Goal: Information Seeking & Learning: Compare options

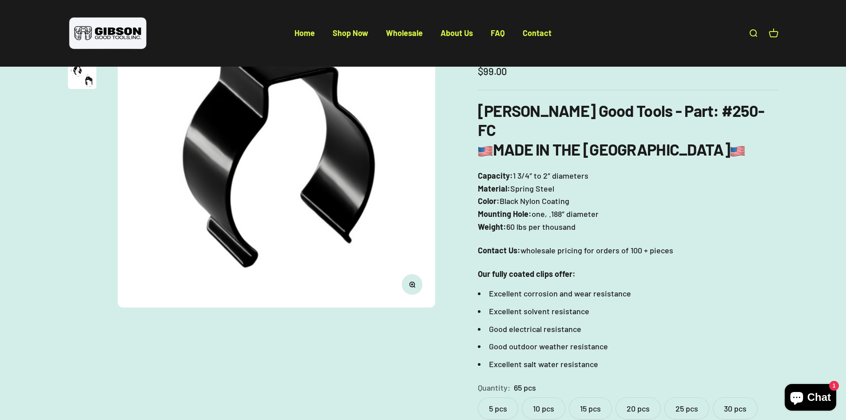
scroll to position [178, 0]
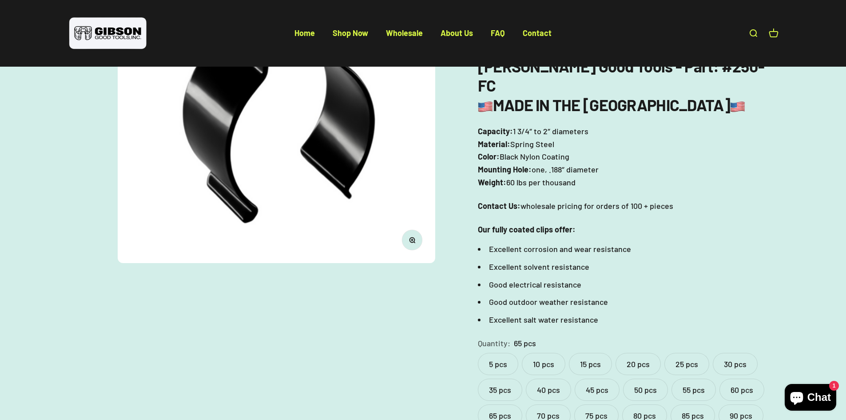
click at [738, 353] on label "30 pcs" at bounding box center [735, 364] width 45 height 22
click at [692, 353] on label "25 pcs" at bounding box center [686, 364] width 45 height 22
click at [690, 378] on label "55 pcs" at bounding box center [693, 389] width 44 height 22
click at [745, 378] on label "60 pcs" at bounding box center [741, 389] width 45 height 22
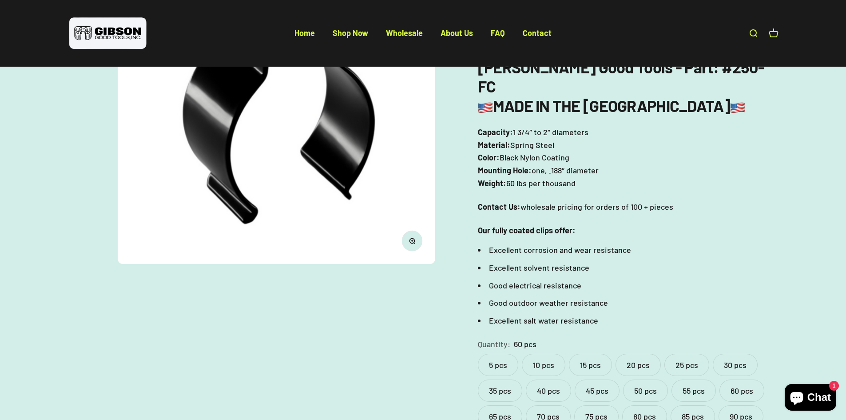
scroll to position [178, 0]
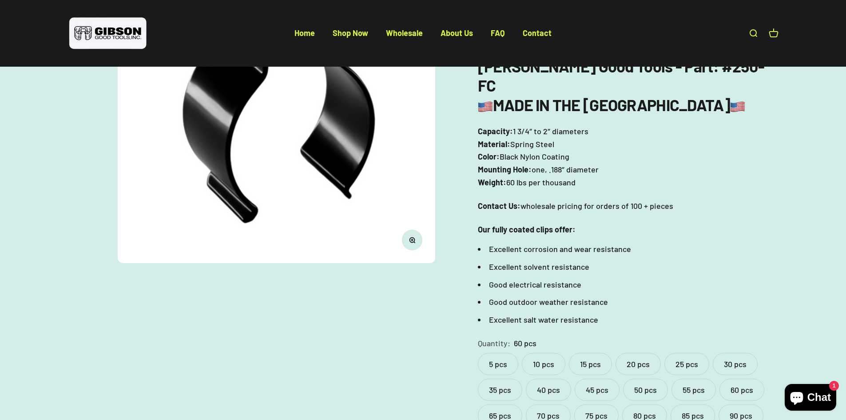
click at [500, 404] on label "65 pcs" at bounding box center [500, 415] width 44 height 22
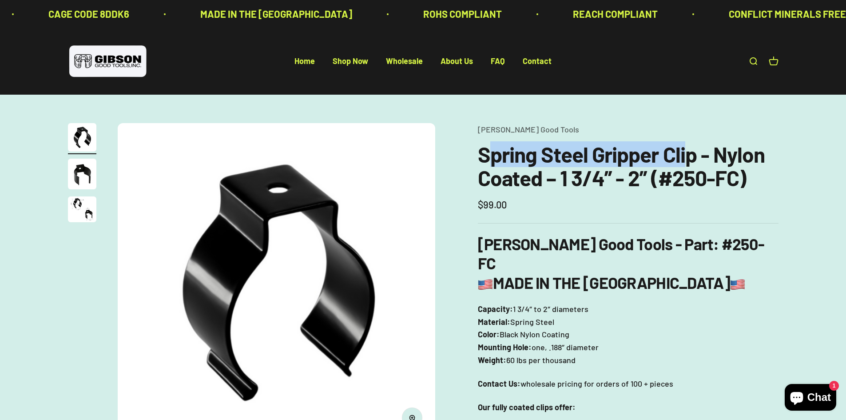
drag, startPoint x: 485, startPoint y: 157, endPoint x: 685, endPoint y: 165, distance: 199.5
click at [685, 165] on h1 "Spring Steel Gripper Clip - Nylon Coated – 1 3/4” - 2” (#250-FC)" at bounding box center [628, 166] width 301 height 47
drag, startPoint x: 479, startPoint y: 153, endPoint x: 698, endPoint y: 162, distance: 219.5
click at [698, 162] on h1 "Spring Steel Gripper Clip - Nylon Coated – 1 3/4” - 2” (#250-FC)" at bounding box center [628, 166] width 301 height 47
copy h1 "Spring Steel Gripper Clip"
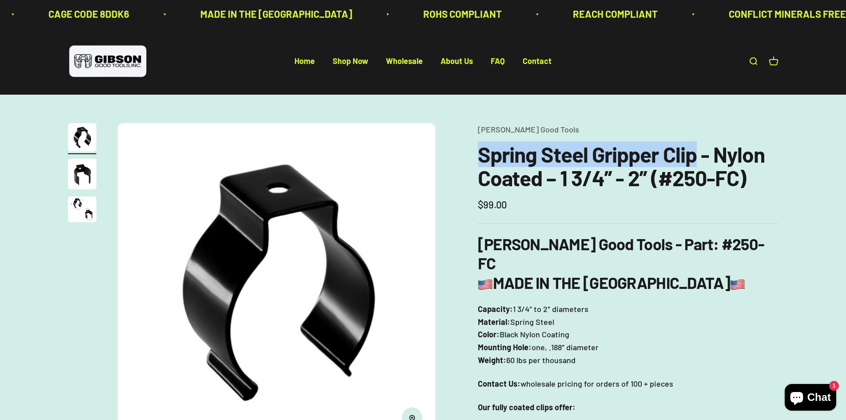
click at [748, 60] on link "Open search" at bounding box center [753, 61] width 10 height 10
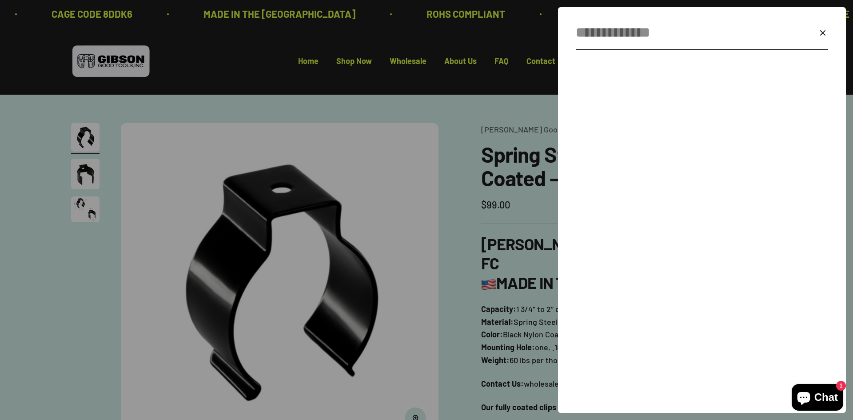
paste input "**********"
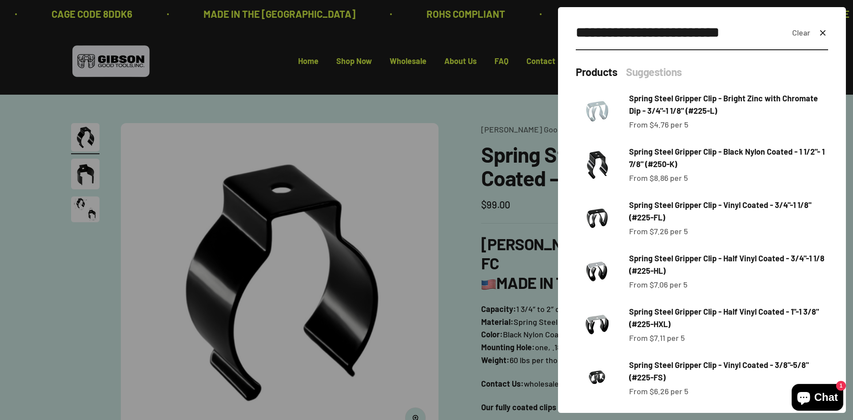
type input "**********"
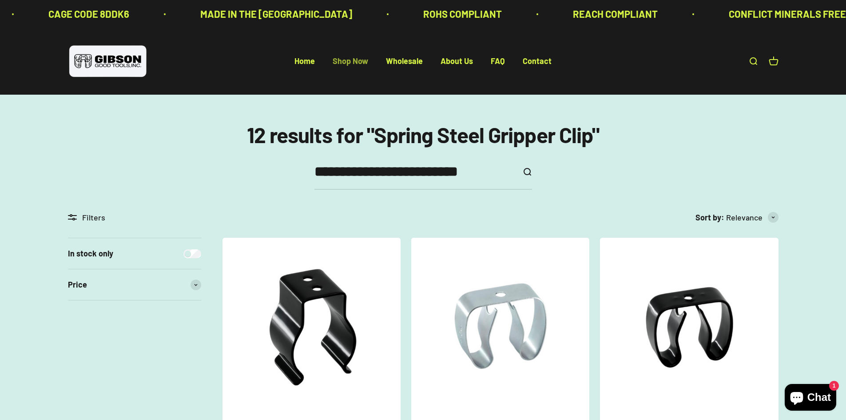
click at [345, 61] on link "Shop Now" at bounding box center [351, 61] width 36 height 10
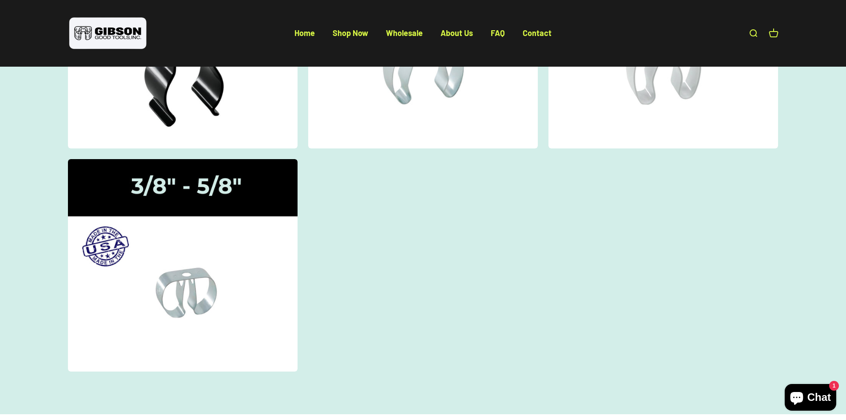
scroll to position [89, 0]
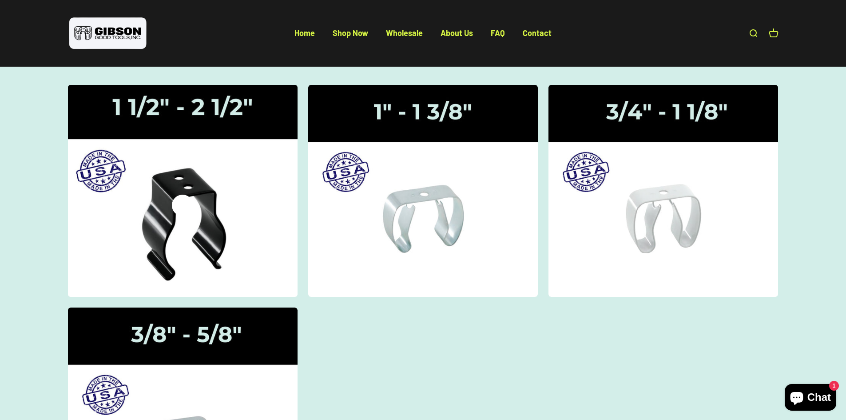
click at [205, 196] on img at bounding box center [182, 190] width 243 height 225
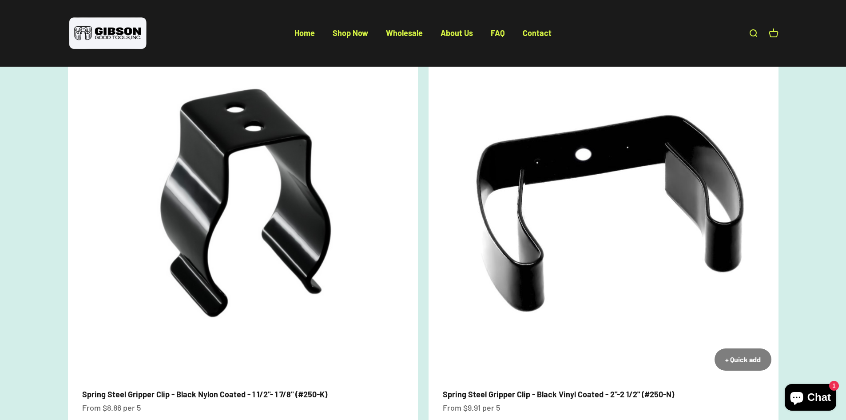
scroll to position [133, 0]
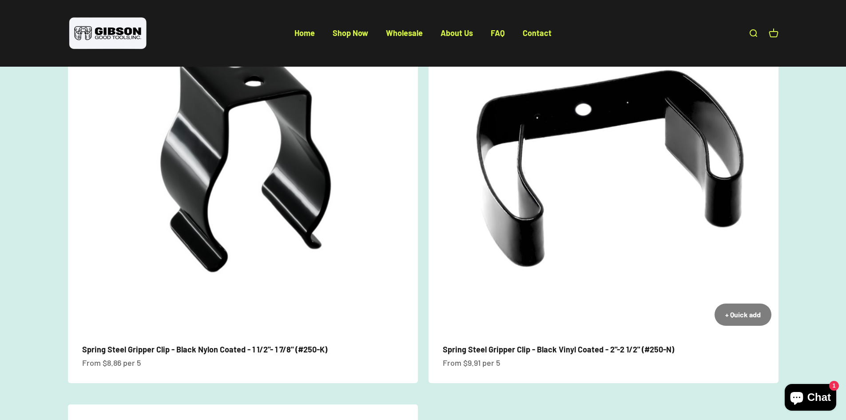
click at [643, 152] on img at bounding box center [603, 158] width 350 height 350
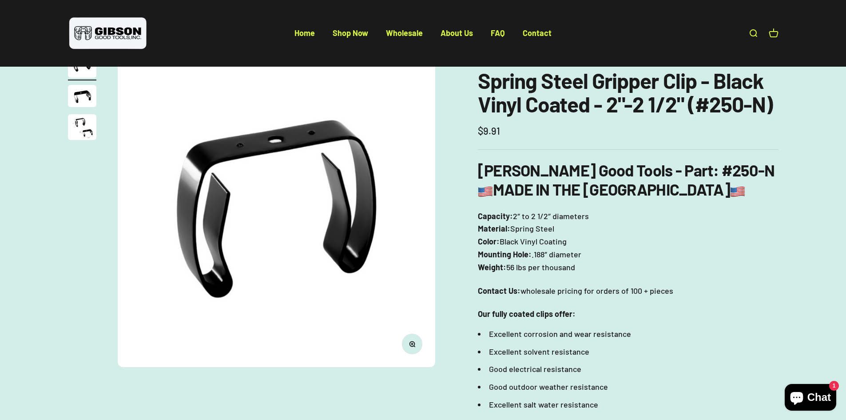
scroll to position [222, 0]
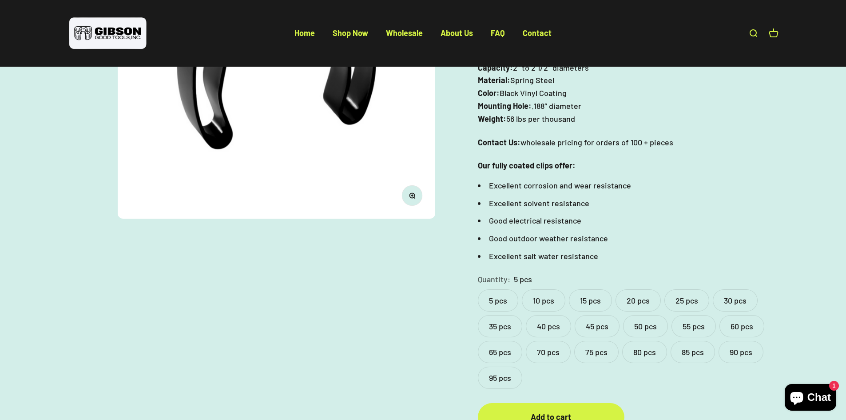
click at [553, 325] on label "40 pcs" at bounding box center [548, 326] width 45 height 22
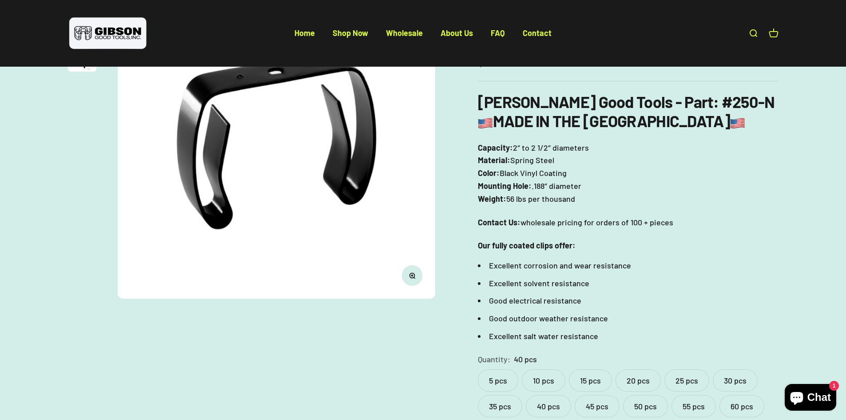
scroll to position [222, 0]
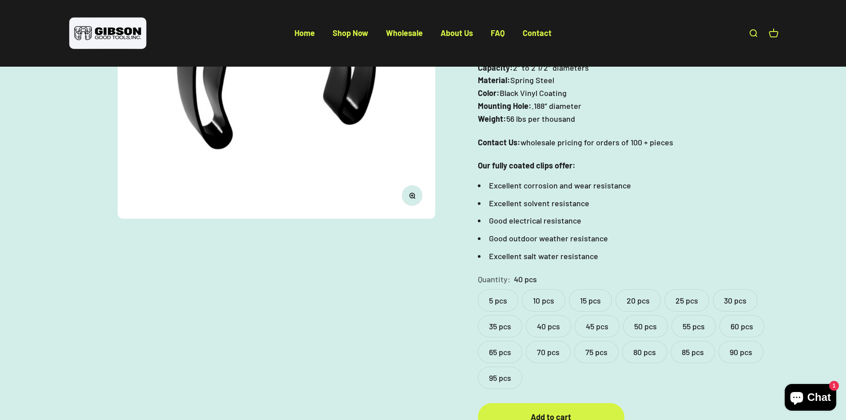
click at [483, 378] on label "95 pcs" at bounding box center [500, 377] width 44 height 22
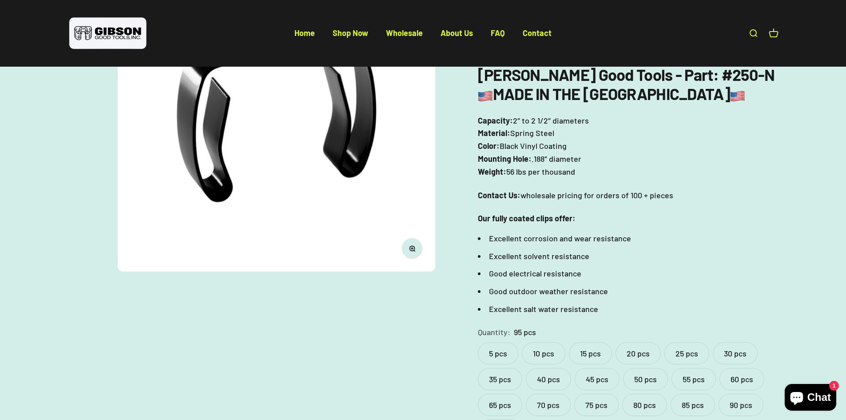
scroll to position [178, 0]
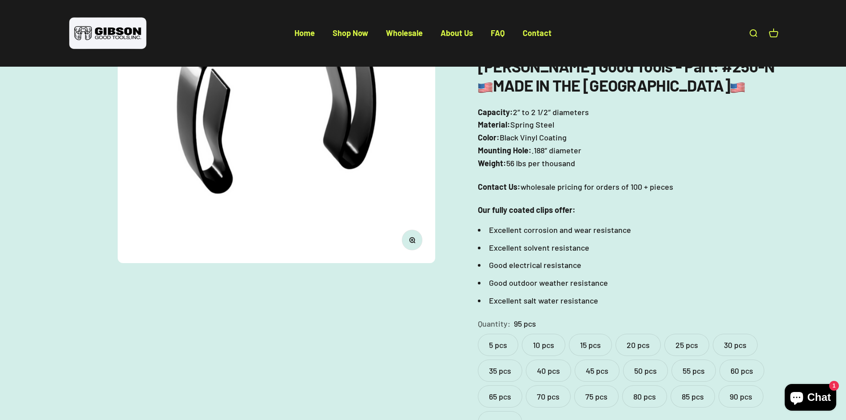
click at [745, 396] on label "90 pcs" at bounding box center [740, 396] width 45 height 22
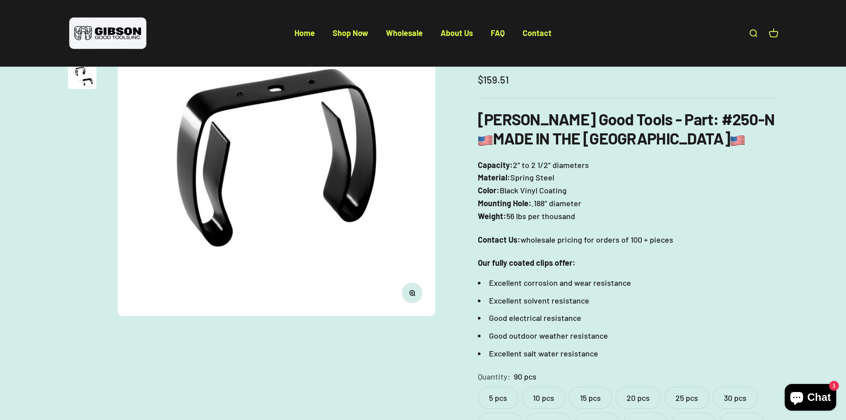
scroll to position [222, 0]
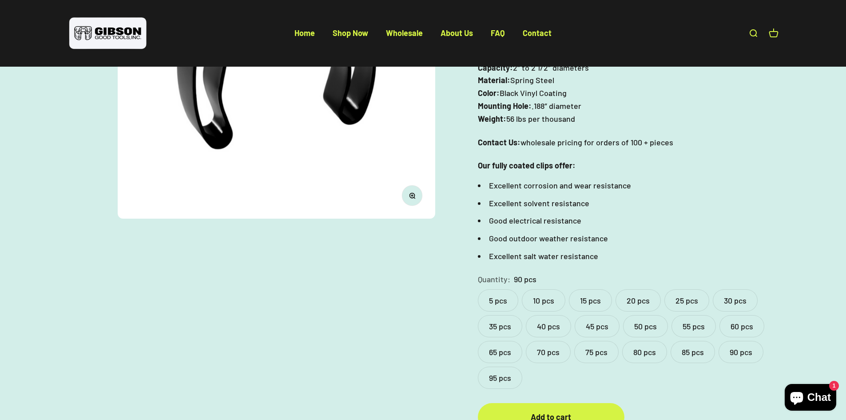
click at [640, 331] on label "50 pcs" at bounding box center [645, 326] width 45 height 22
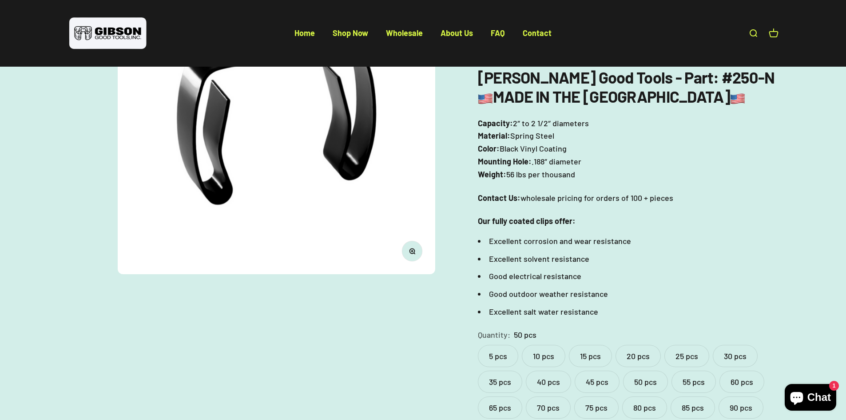
scroll to position [222, 0]
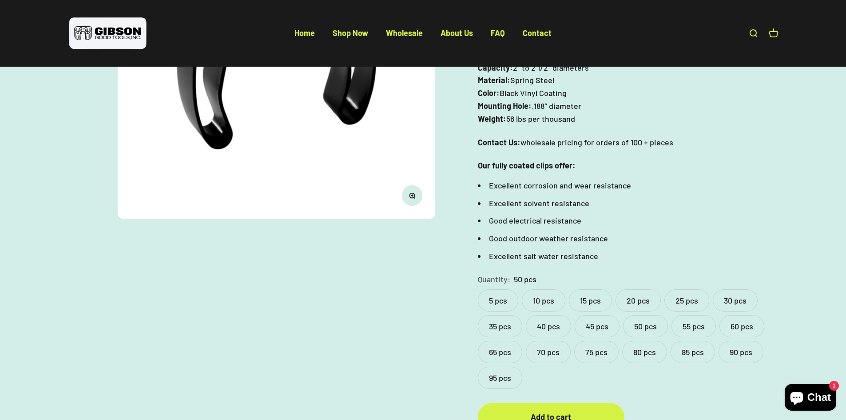
click at [505, 379] on label "95 pcs" at bounding box center [500, 377] width 44 height 22
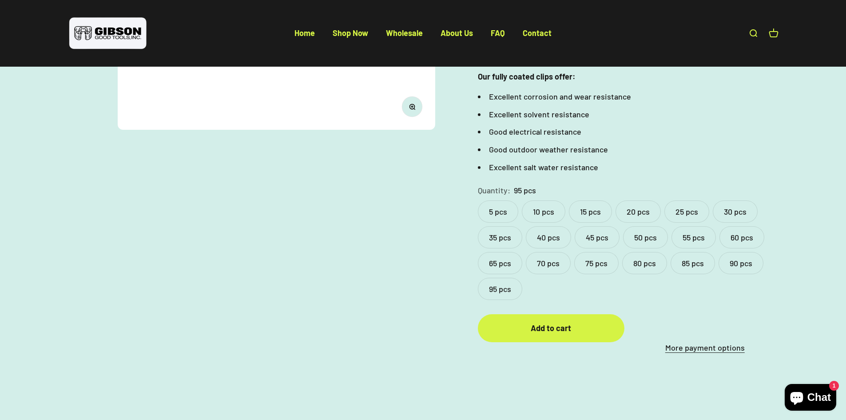
click at [534, 243] on label "40 pcs" at bounding box center [548, 237] width 45 height 22
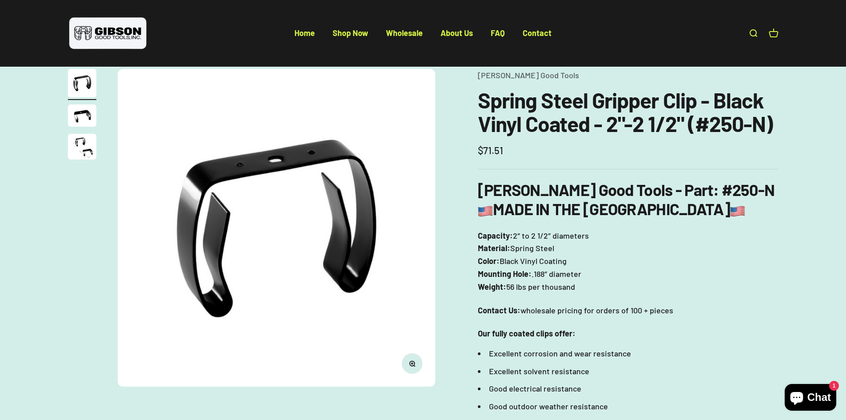
scroll to position [44, 0]
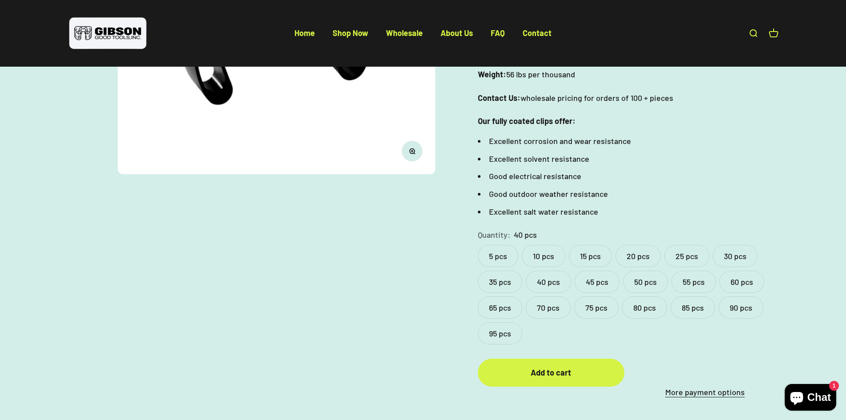
click at [496, 255] on label "5 pcs" at bounding box center [498, 256] width 40 height 22
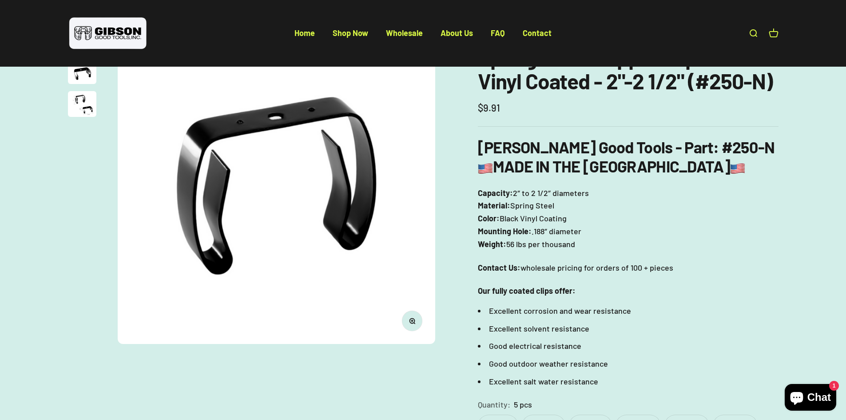
scroll to position [178, 0]
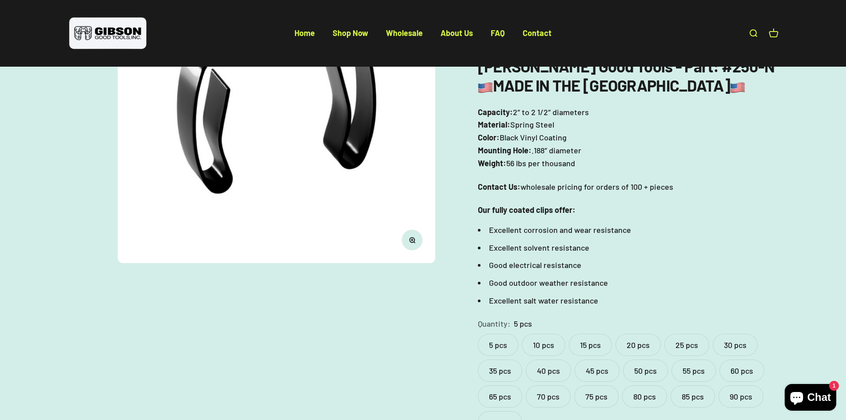
click at [539, 350] on label "10 pcs" at bounding box center [544, 344] width 44 height 22
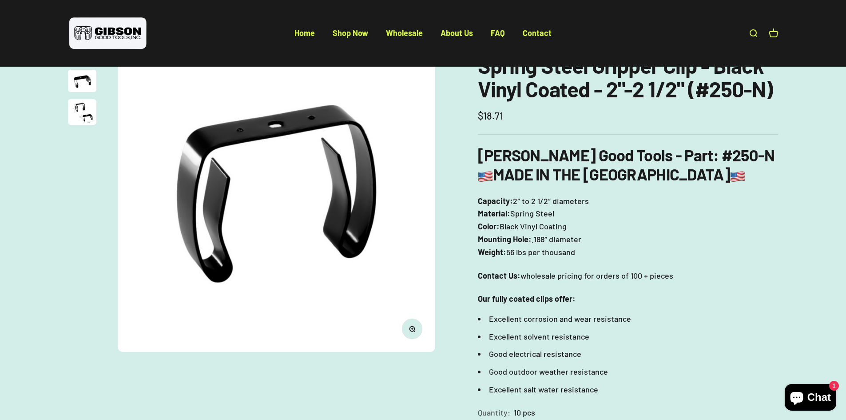
scroll to position [133, 0]
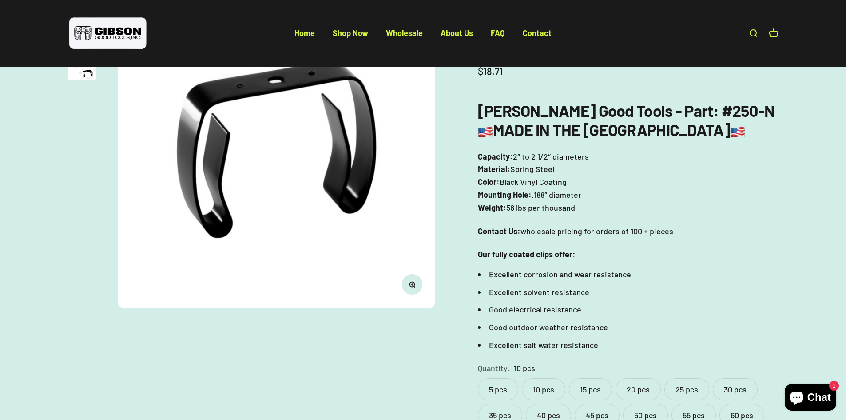
click at [637, 387] on label "20 pcs" at bounding box center [637, 389] width 45 height 22
click at [728, 386] on label "30 pcs" at bounding box center [735, 389] width 45 height 22
click at [536, 412] on label "40 pcs" at bounding box center [548, 415] width 45 height 22
click at [664, 414] on label "50 pcs" at bounding box center [645, 415] width 45 height 22
click at [734, 413] on label "60 pcs" at bounding box center [741, 415] width 45 height 22
